Goal: Navigation & Orientation: Go to known website

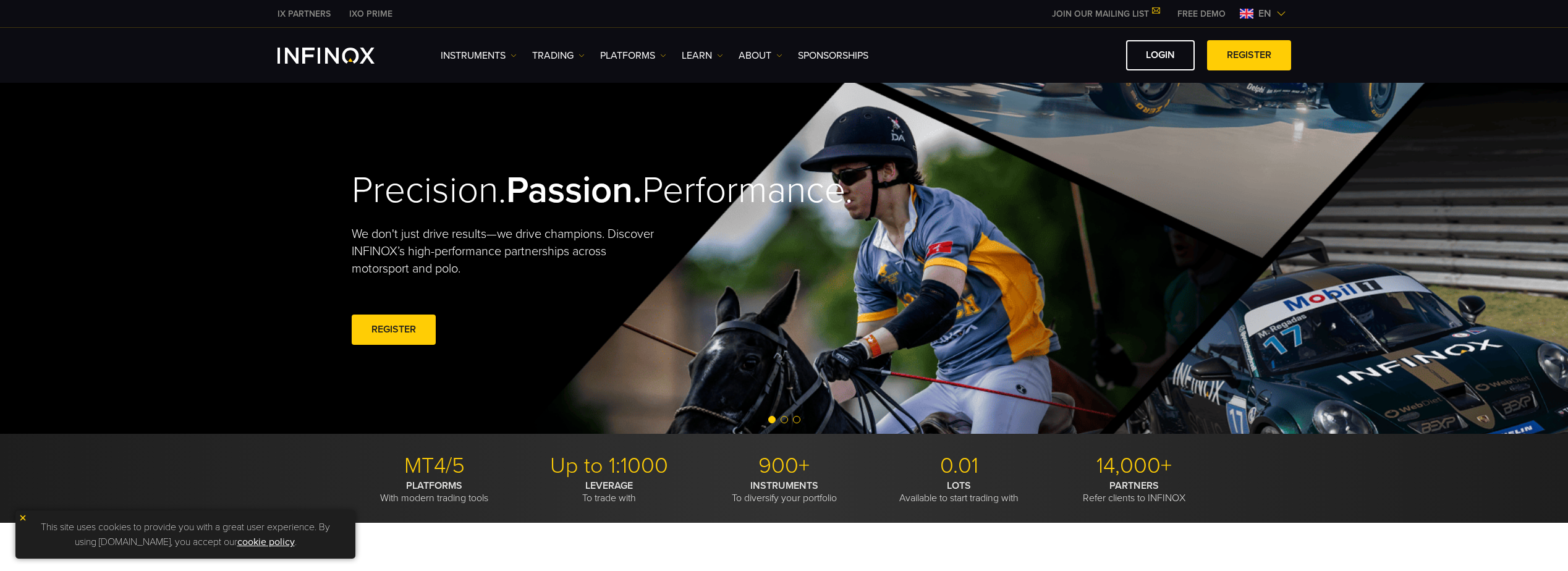
click at [1281, 15] on img at bounding box center [1281, 13] width 10 height 10
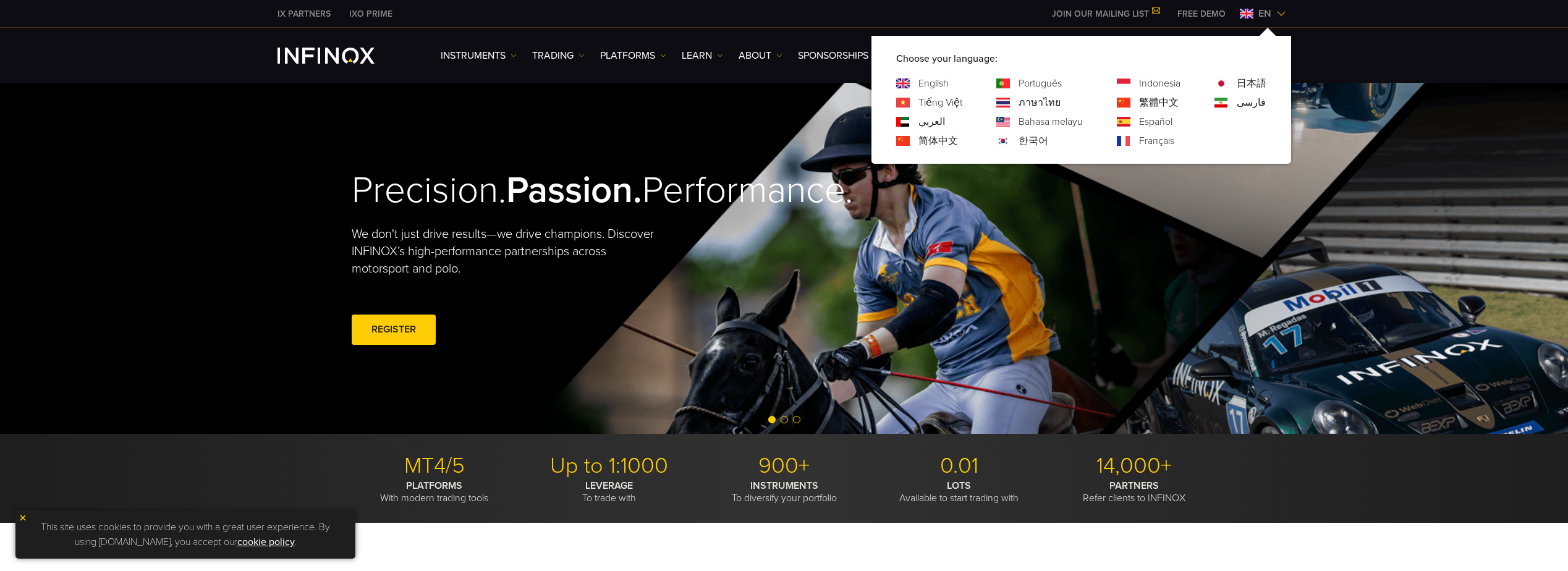
click at [1027, 138] on link "한국어" at bounding box center [1033, 141] width 30 height 14
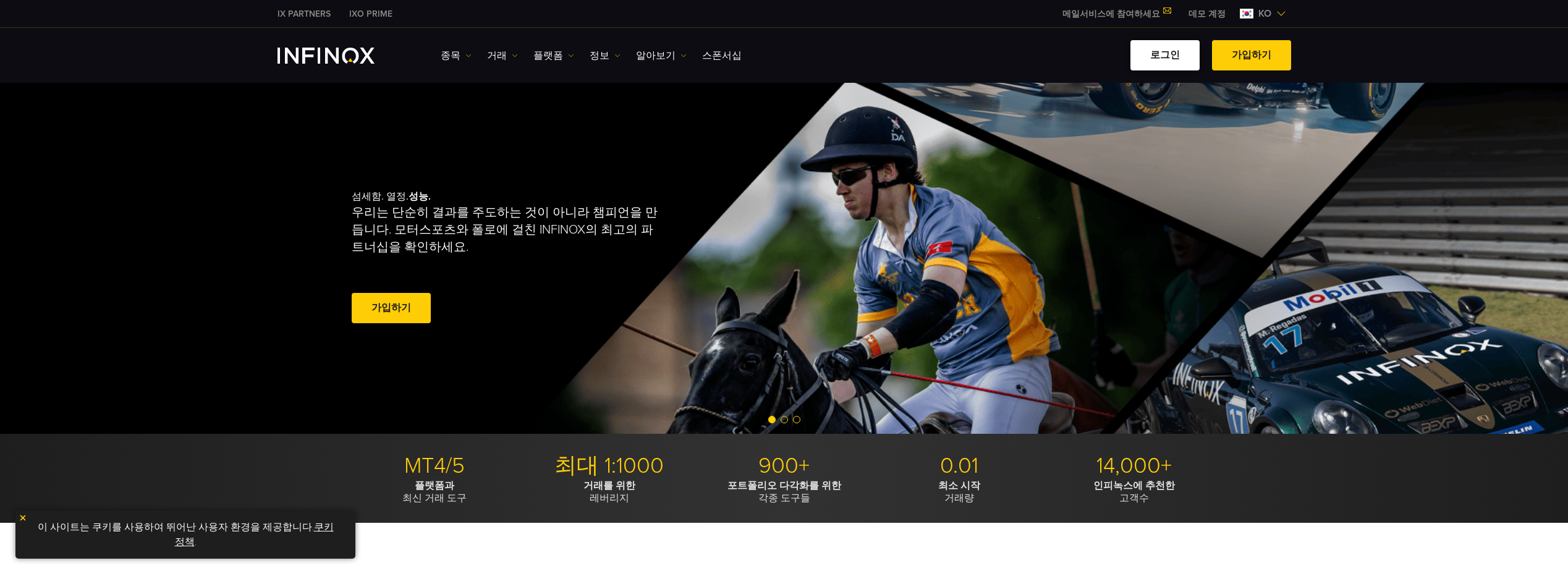
click at [1179, 60] on link "로그인" at bounding box center [1166, 55] width 69 height 30
